Goal: Communication & Community: Answer question/provide support

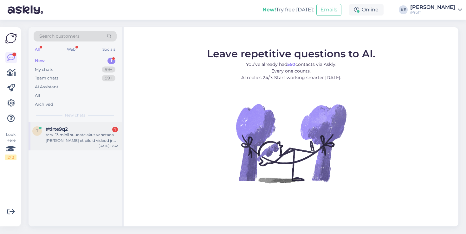
click at [64, 137] on div "terv. 13 minil suudate akut vahetada [PERSON_NAME] et pildid videod jne ära ei …" at bounding box center [82, 137] width 72 height 11
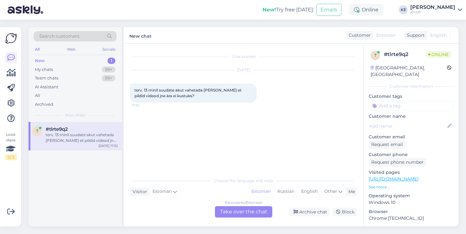
click at [244, 215] on div "Estonian to Estonian Take over the chat" at bounding box center [243, 211] width 57 height 11
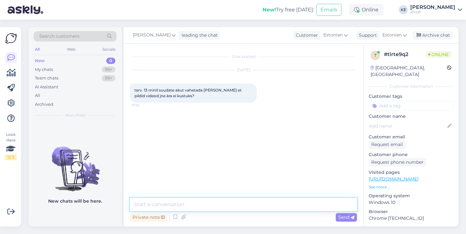
click at [234, 205] on textarea at bounding box center [243, 204] width 227 height 13
type textarea "Tere!"
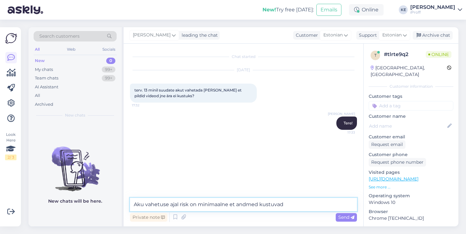
type textarea "Aku vahetuse ajal risk on minimaalne et andmed kustuvad."
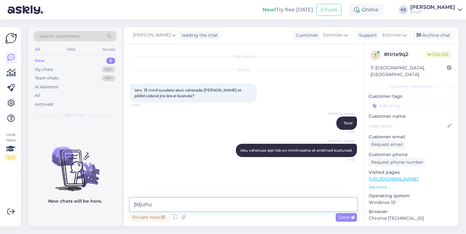
type textarea "{ldjuhul"
type textarea "Üldjuhul ei juhtu telefonidega midagi kui teostatakse remonti."
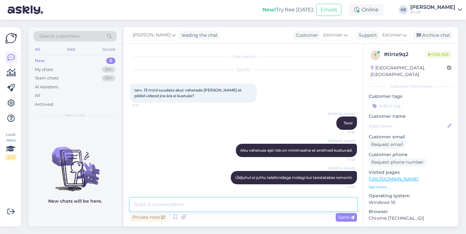
scroll to position [5, 0]
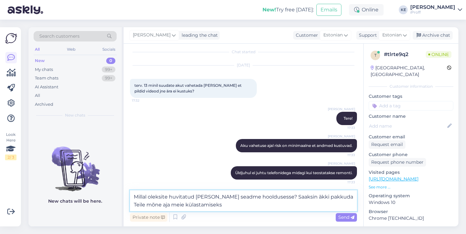
type textarea "Millal oleksite huvitatud [PERSON_NAME] seadme hooldusesse? Saaksin äkki pakkud…"
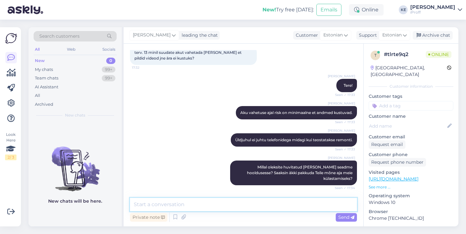
scroll to position [65, 0]
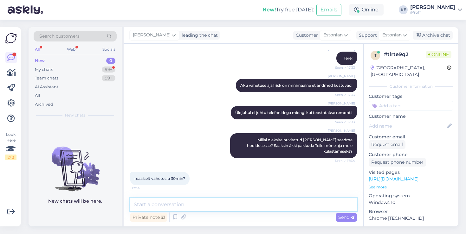
click at [223, 204] on textarea at bounding box center [243, 204] width 227 height 13
type textarea "pigem 1h"
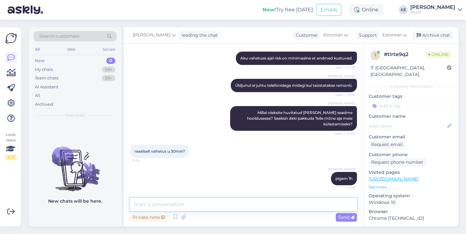
type textarea "L"
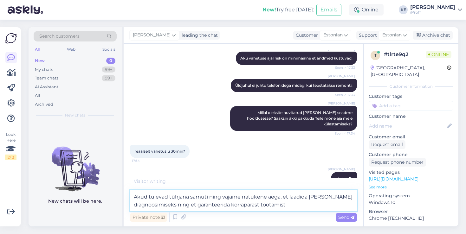
type textarea "Akud tulevad tühjana samuti ning vajame natukene aega, et laadida [PERSON_NAME]…"
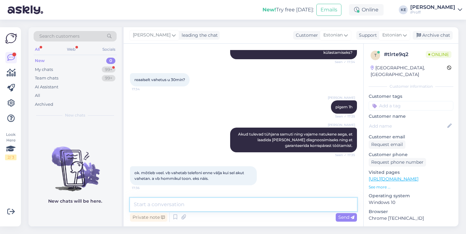
scroll to position [191, 0]
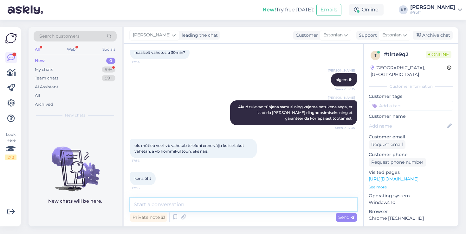
click at [194, 203] on textarea at bounding box center [243, 204] width 227 height 13
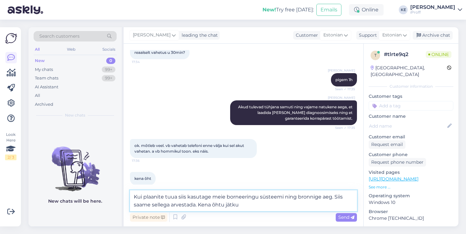
type textarea "Kui plaanite tuua siis kasutage meie borneeringu süsteemi ning bronnige aeg. Si…"
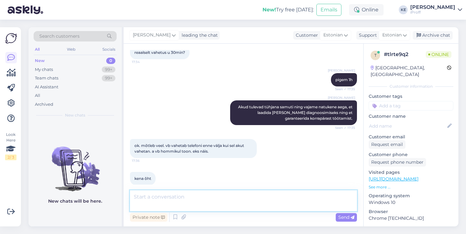
scroll to position [230, 0]
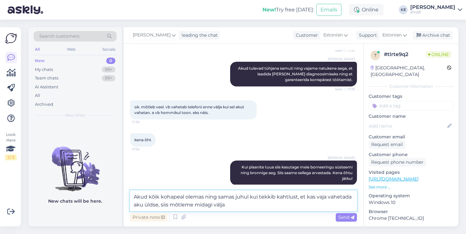
type textarea "Akud kõik kohapeal olemas ning samas juhul kui tekkib kahtlust, et kas vaja vah…"
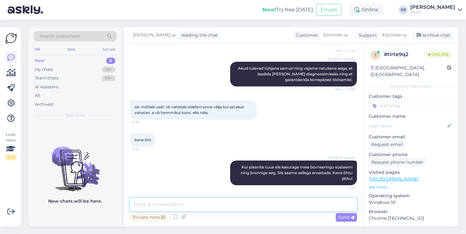
scroll to position [269, 0]
